Goal: Task Accomplishment & Management: Manage account settings

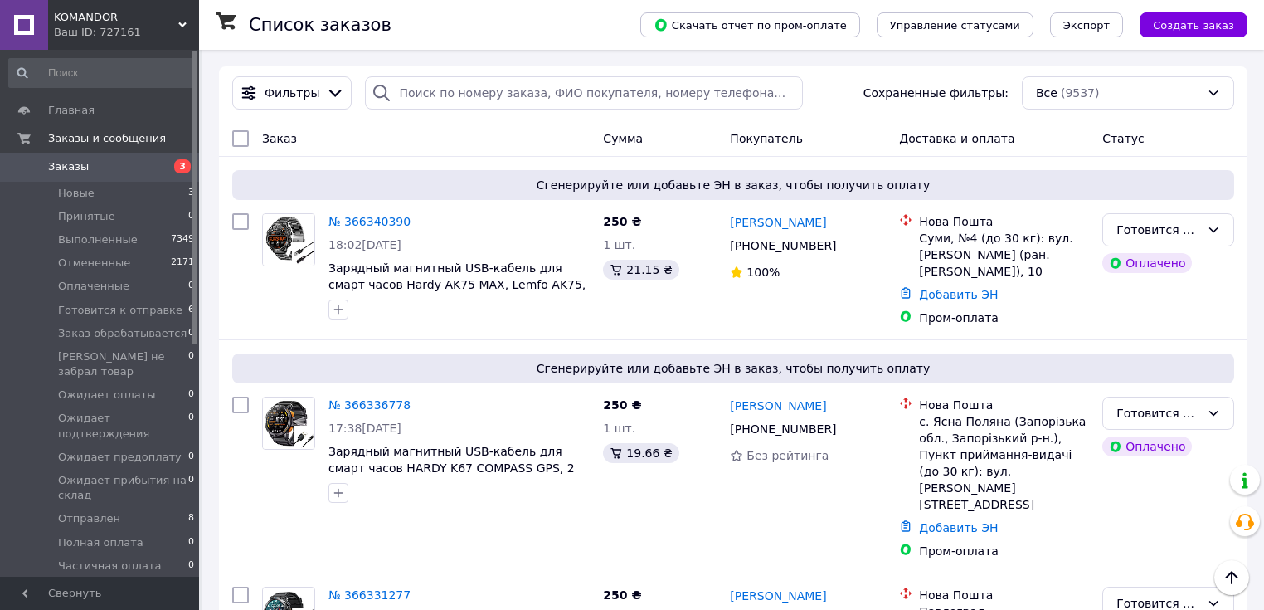
scroll to position [1062, 0]
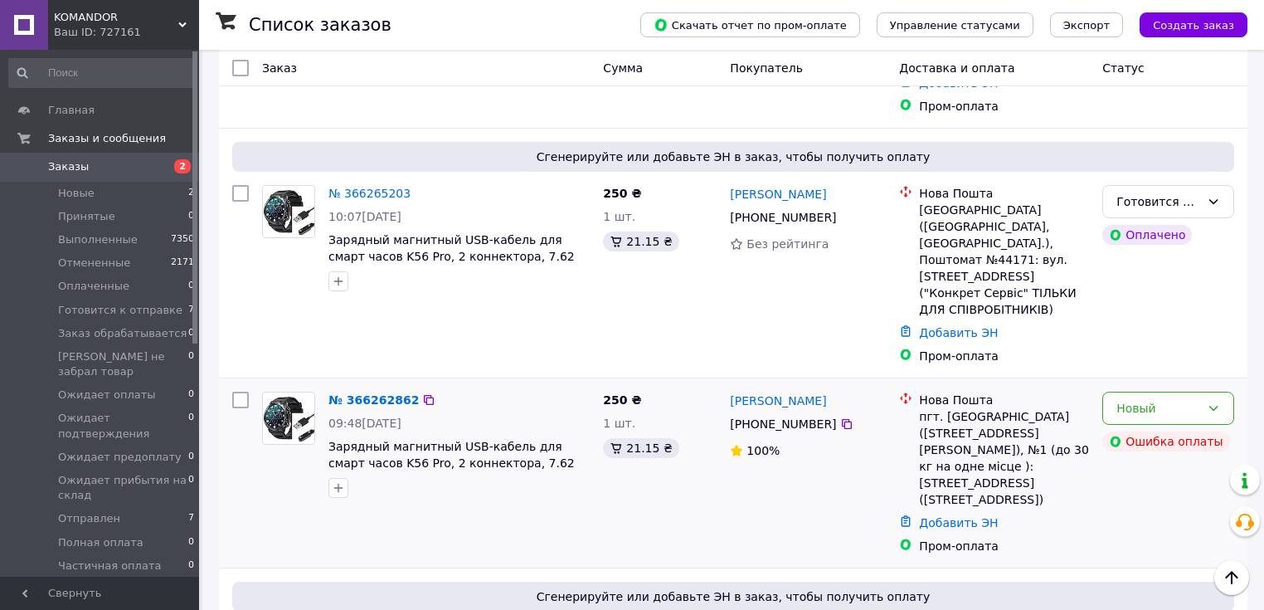
scroll to position [1327, 0]
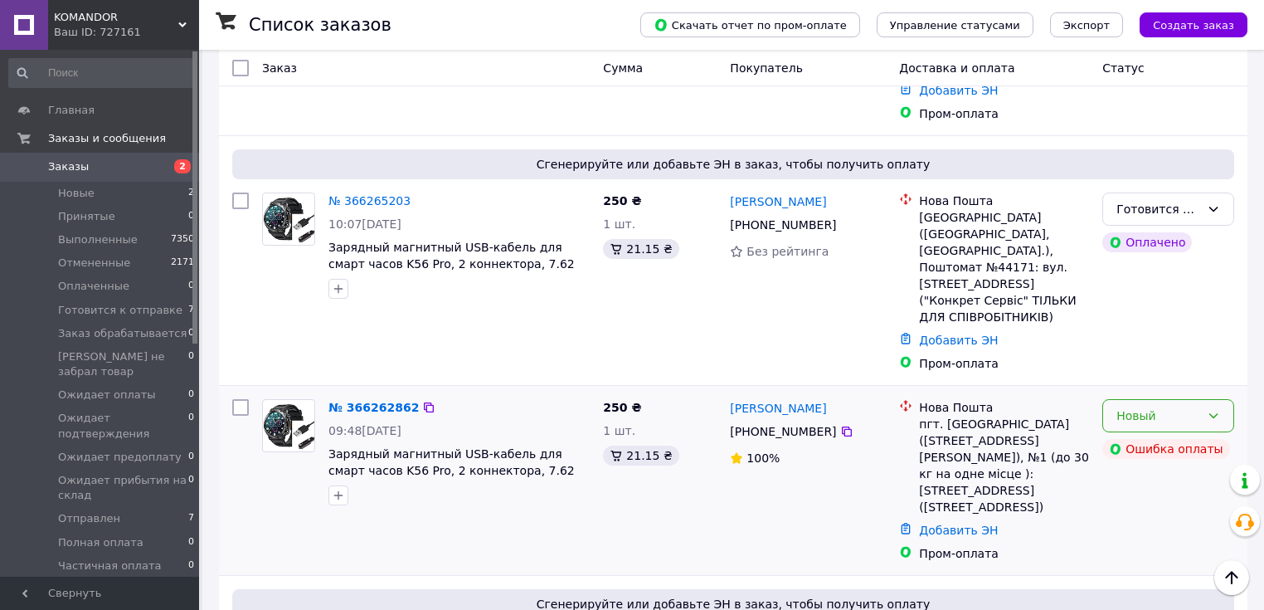
click at [1215, 409] on icon at bounding box center [1213, 415] width 13 height 13
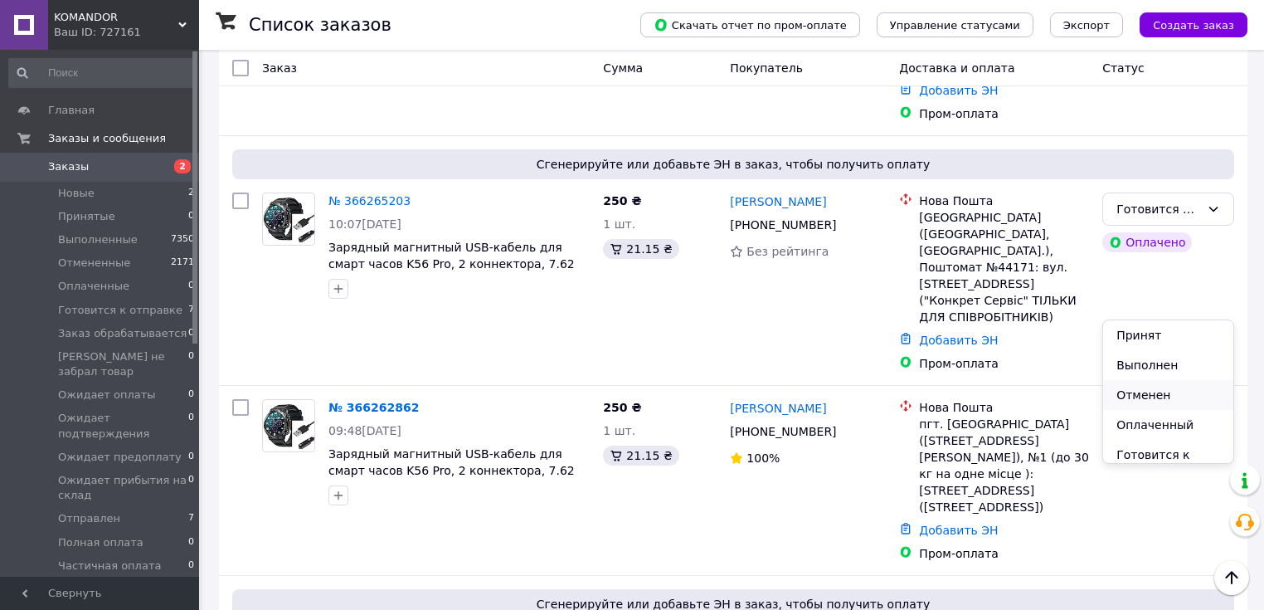
click at [1137, 395] on li "Отменен" at bounding box center [1168, 395] width 130 height 30
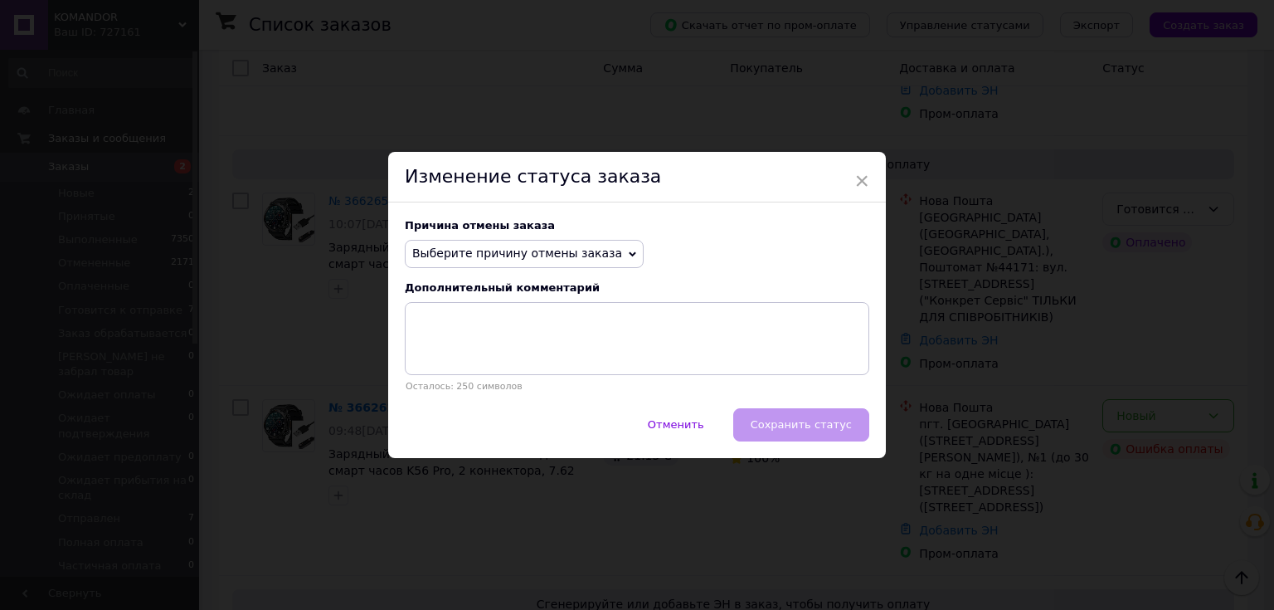
click at [629, 253] on icon at bounding box center [632, 253] width 7 height 7
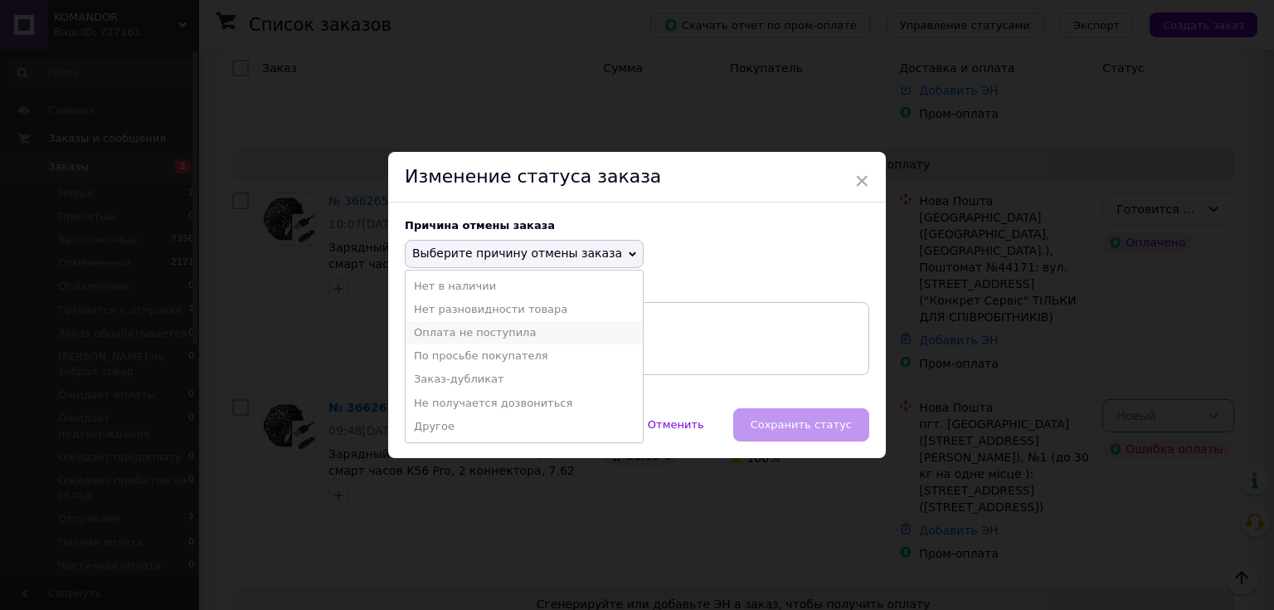
click at [514, 335] on li "Оплата не поступила" at bounding box center [524, 332] width 237 height 23
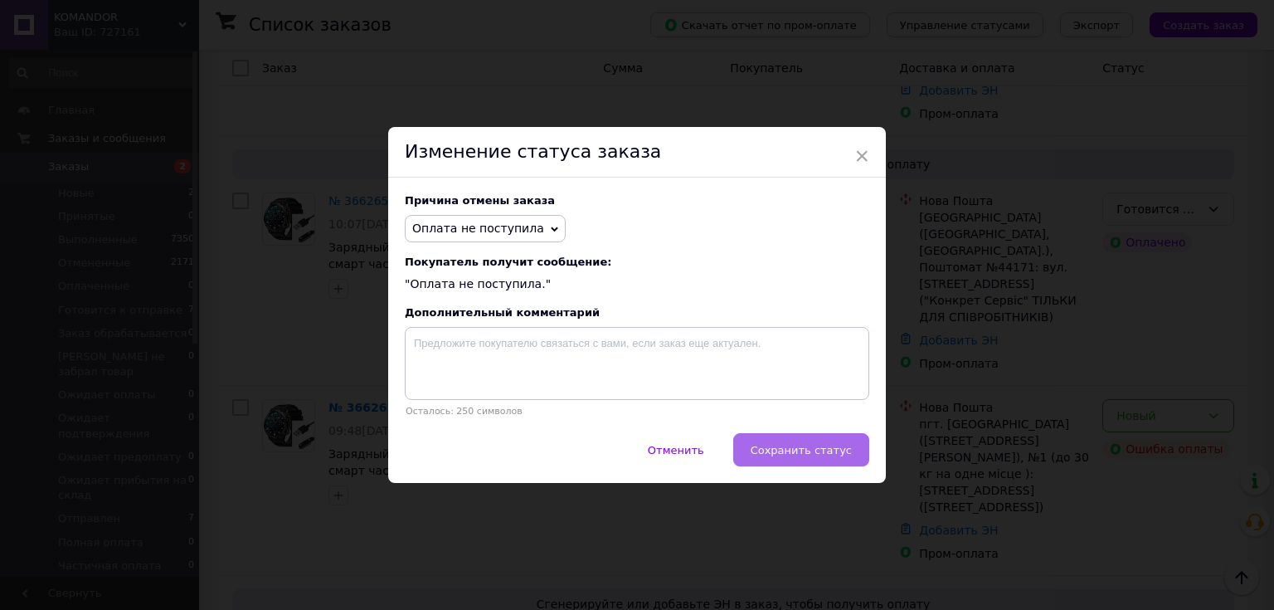
click at [811, 450] on span "Сохранить статус" at bounding box center [801, 450] width 101 height 12
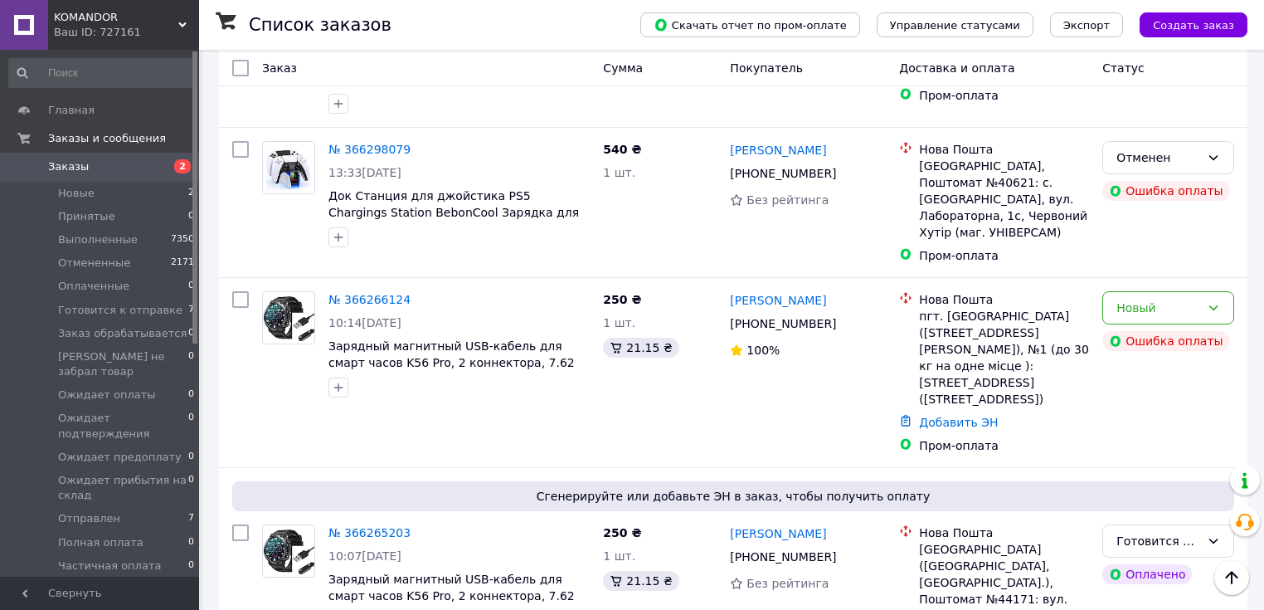
scroll to position [995, 0]
click at [1214, 226] on div "Произошла ошибка при обработке платежа" at bounding box center [1112, 209] width 207 height 60
click at [1218, 301] on icon at bounding box center [1213, 307] width 13 height 13
click at [1155, 322] on li "Отменен" at bounding box center [1168, 320] width 130 height 30
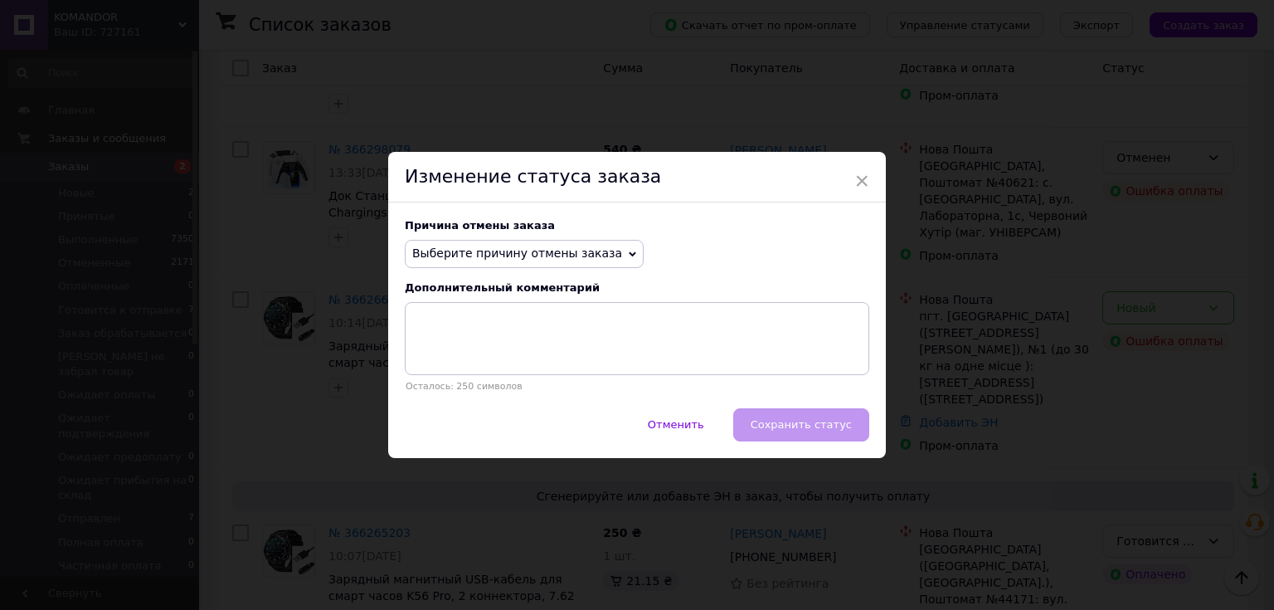
click at [586, 249] on span "Выберите причину отмены заказа" at bounding box center [517, 252] width 210 height 13
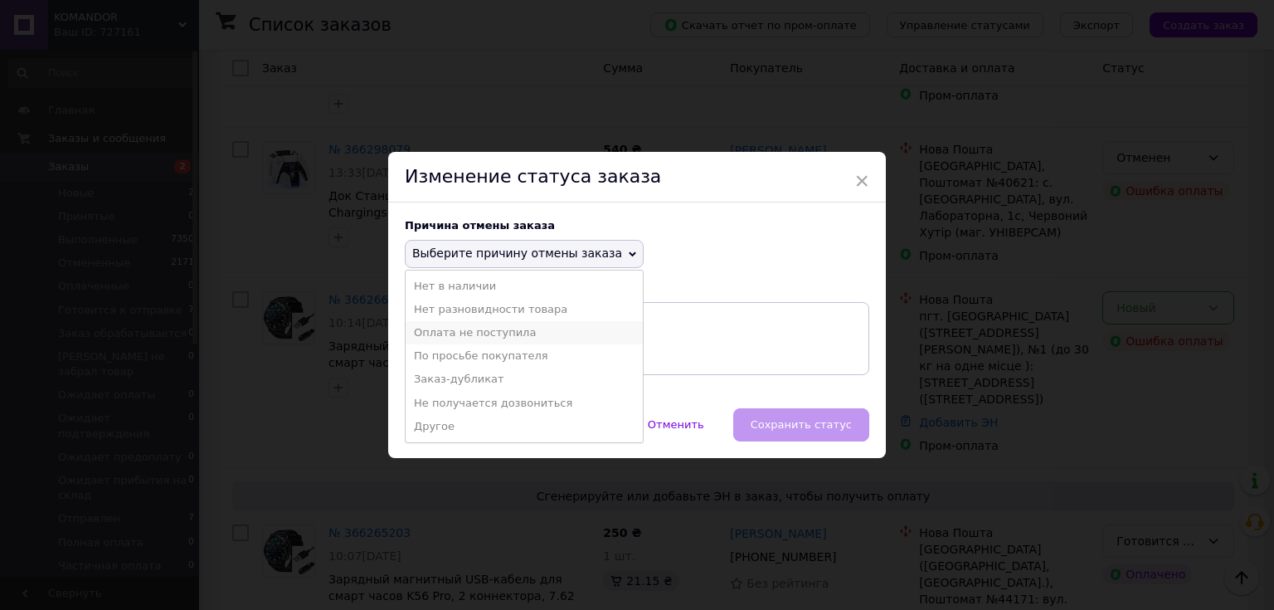
click at [513, 329] on li "Оплата не поступила" at bounding box center [524, 332] width 237 height 23
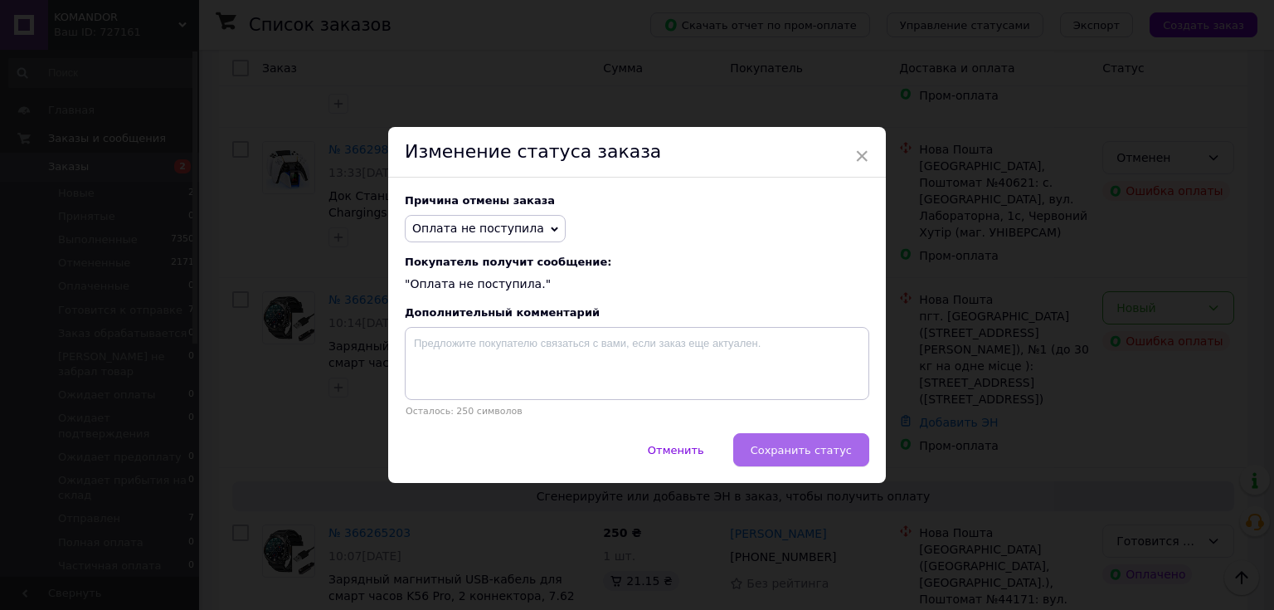
click at [808, 452] on span "Сохранить статус" at bounding box center [801, 450] width 101 height 12
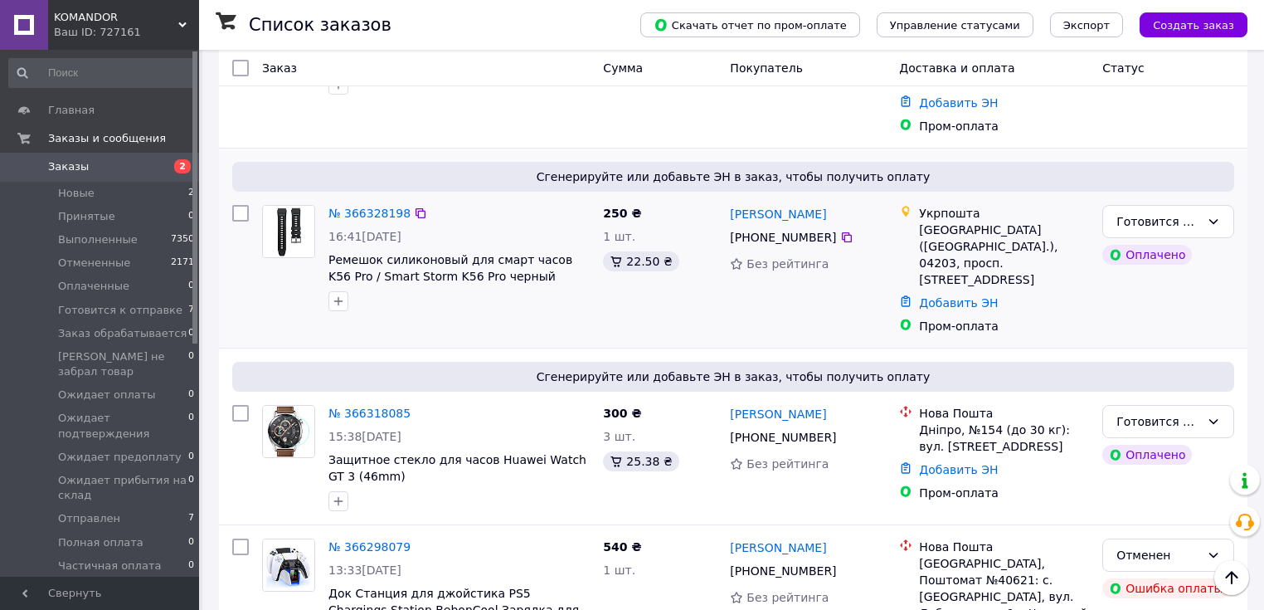
scroll to position [597, 0]
